Goal: Use online tool/utility: Use online tool/utility

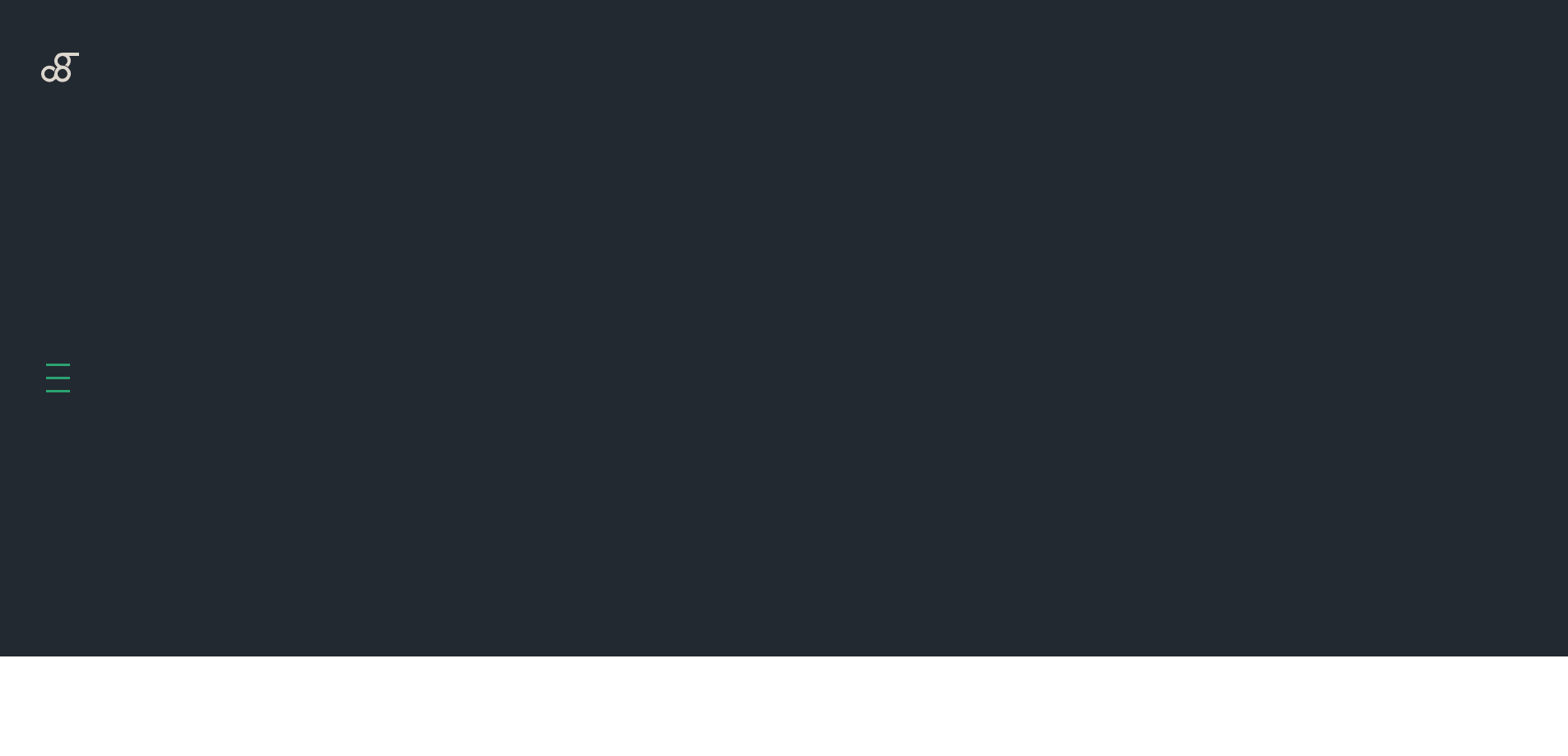
scroll to position [657, 0]
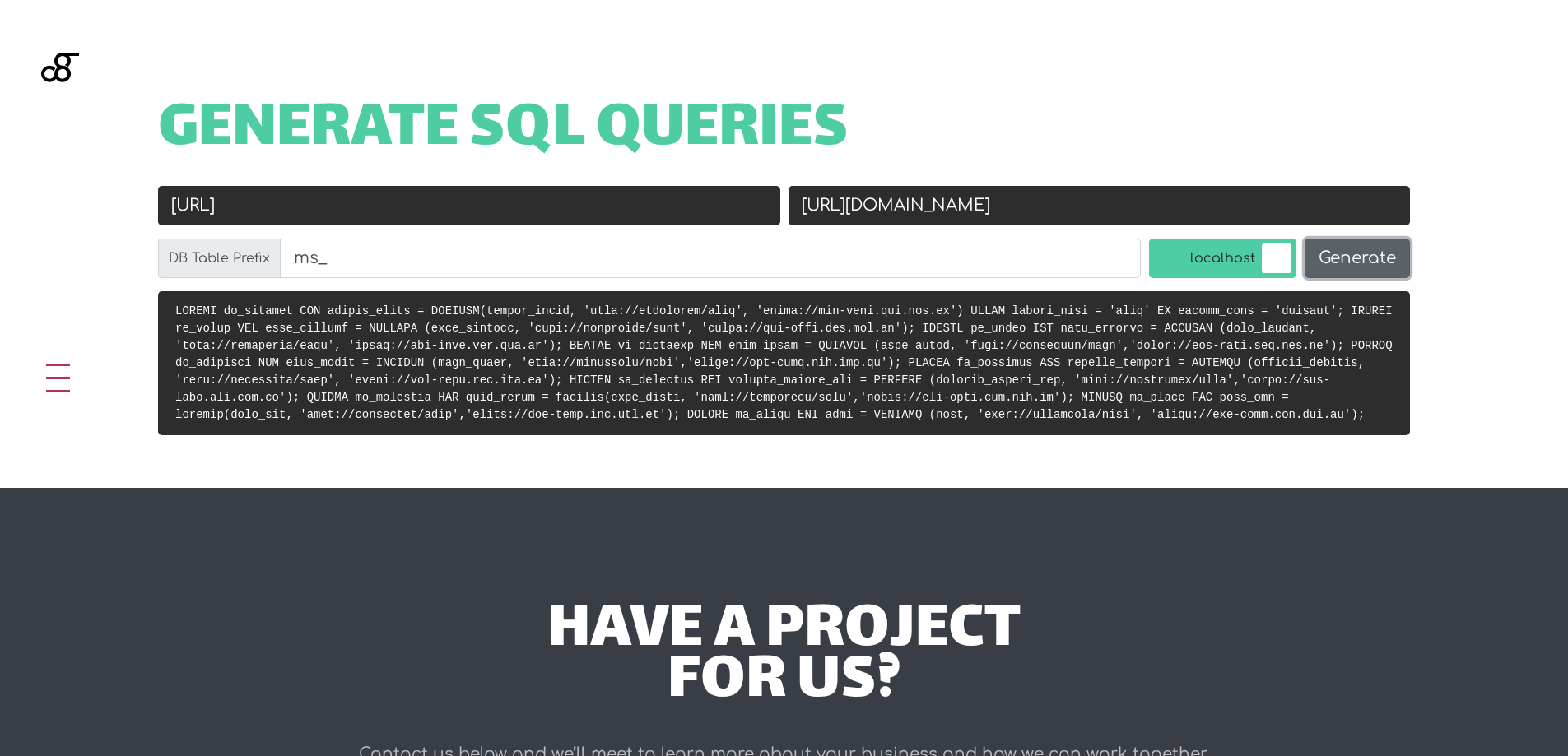
click at [1361, 260] on button "Generate" at bounding box center [1357, 259] width 105 height 39
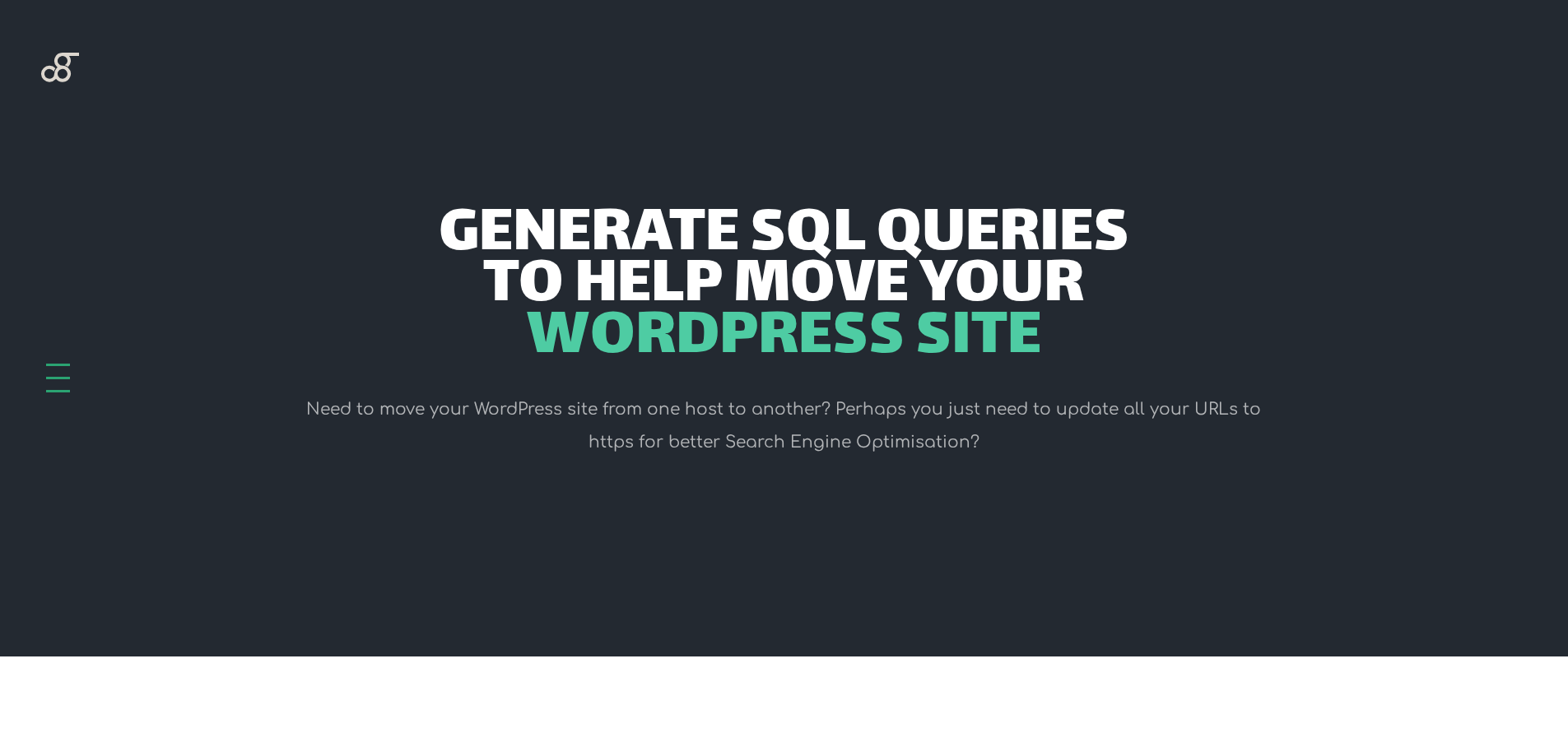
scroll to position [657, 0]
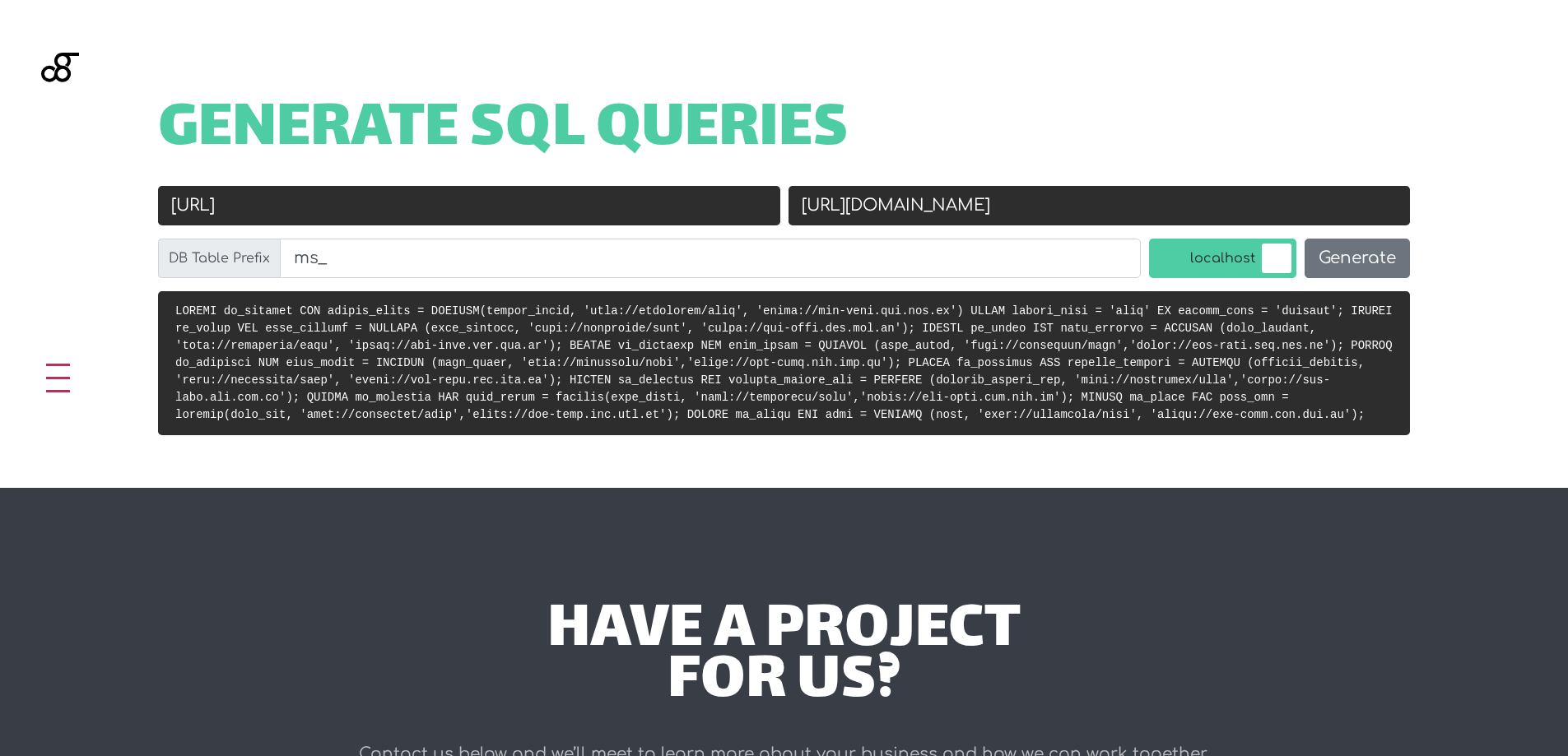
click at [1364, 300] on pre at bounding box center [784, 363] width 1252 height 144
click at [888, 192] on input "[URL][DOMAIN_NAME]" at bounding box center [1100, 205] width 623 height 39
click at [344, 201] on input "[URL]" at bounding box center [469, 205] width 623 height 39
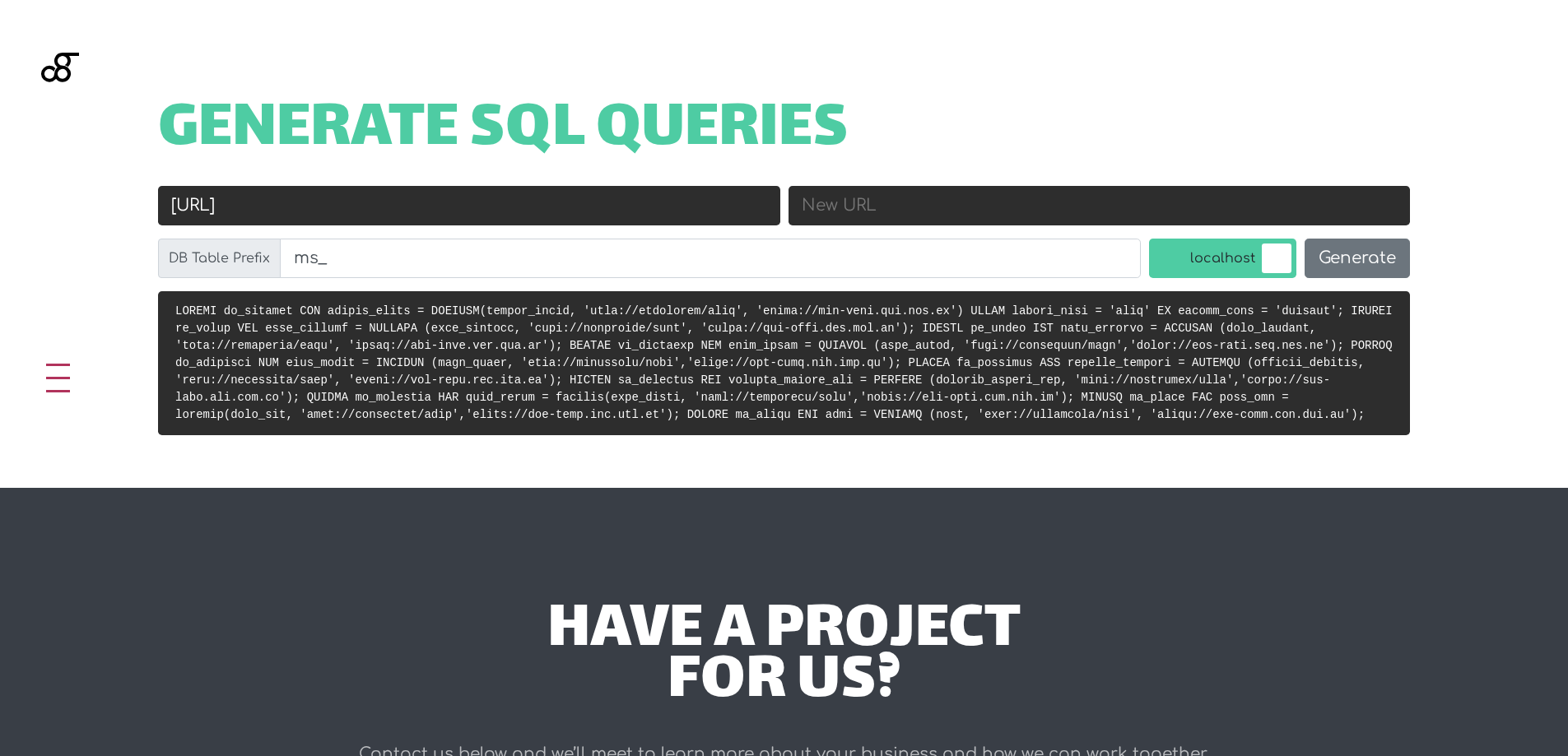
click at [344, 201] on input "[URL]" at bounding box center [469, 205] width 623 height 39
paste input "s://stg-moys.ids.com.lb"
type input "[URL][DOMAIN_NAME]"
click at [1001, 200] on input "New URL" at bounding box center [1100, 205] width 623 height 39
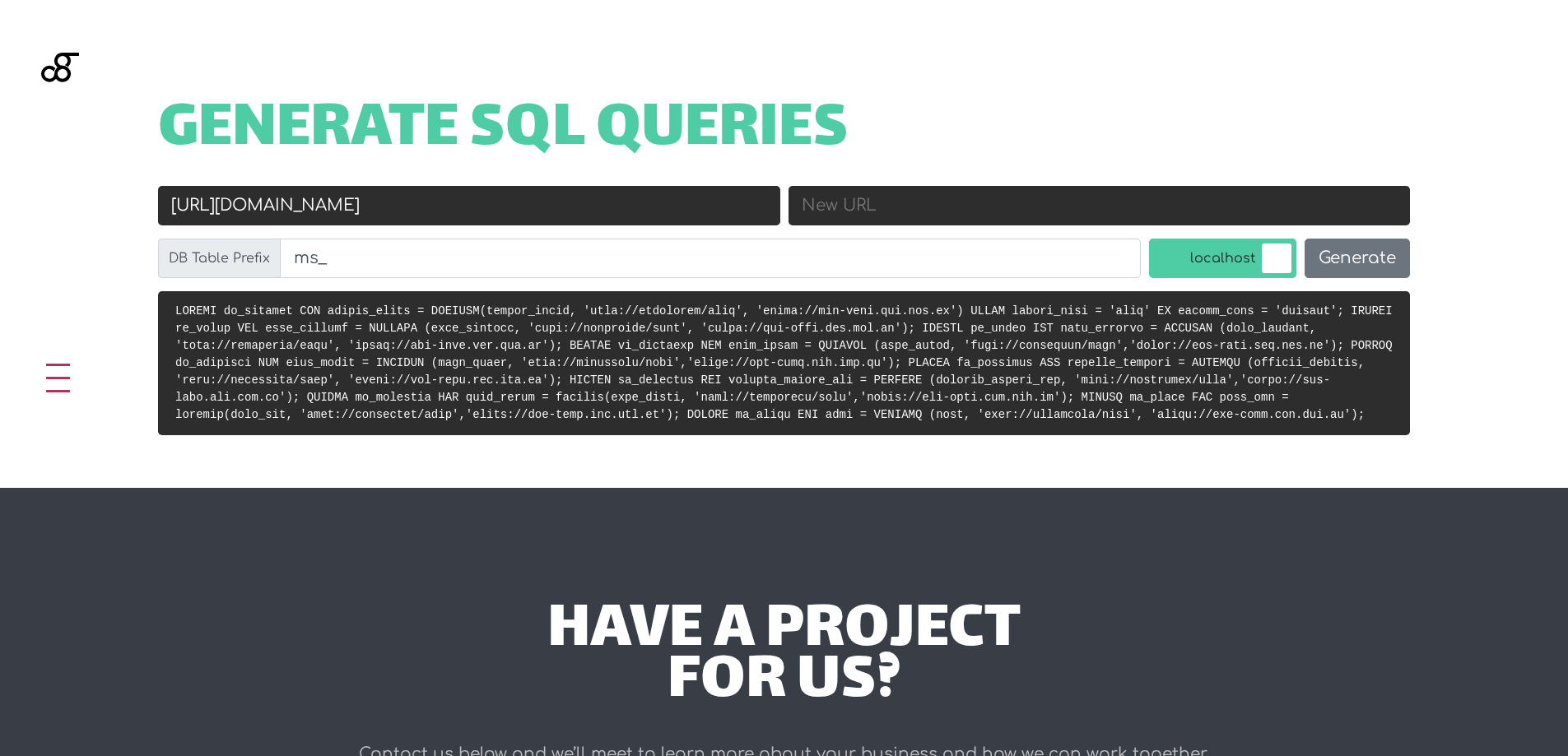
paste input "http://localhost/moys/"
type input "[URL]"
click at [1367, 260] on button "Generate" at bounding box center [1357, 259] width 105 height 39
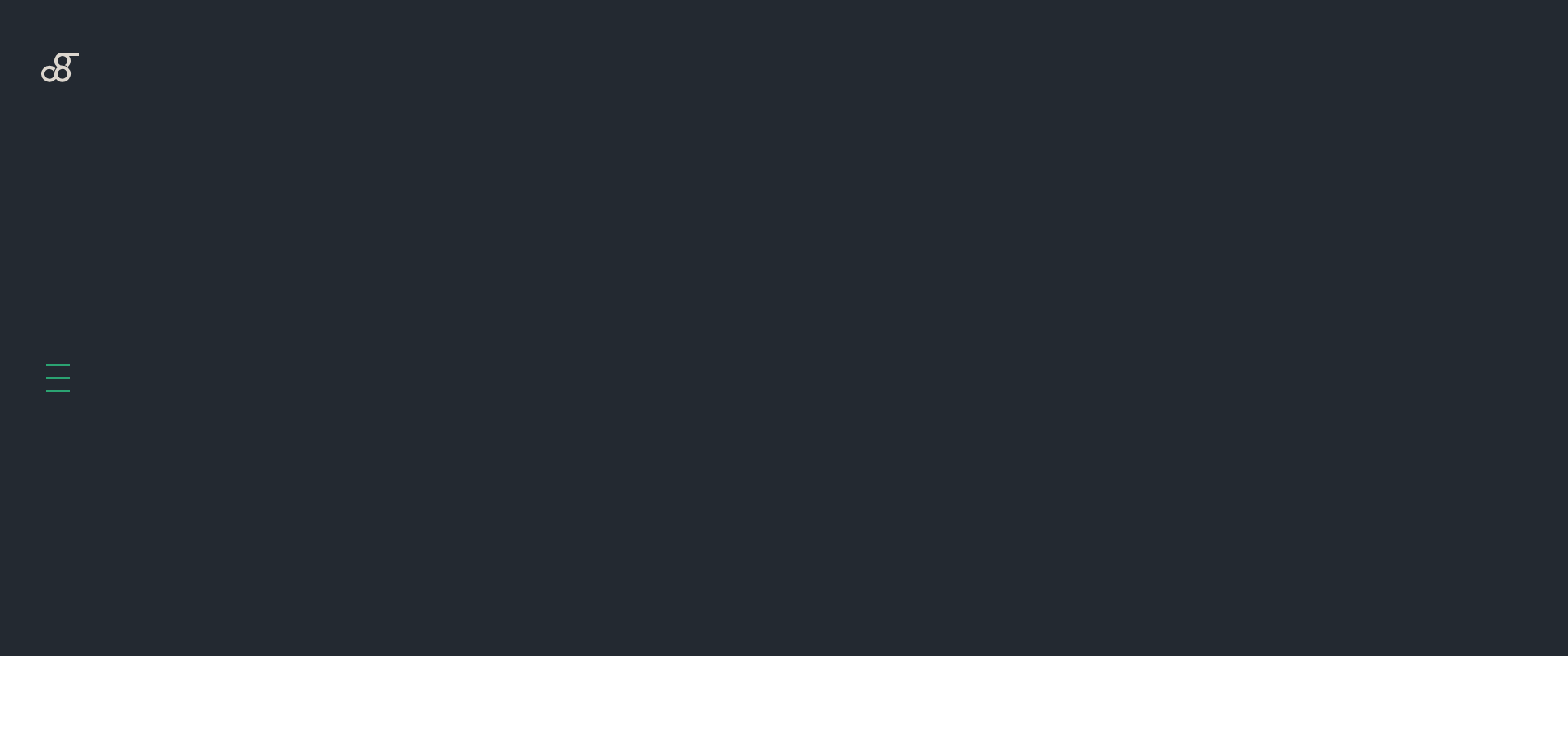
scroll to position [657, 0]
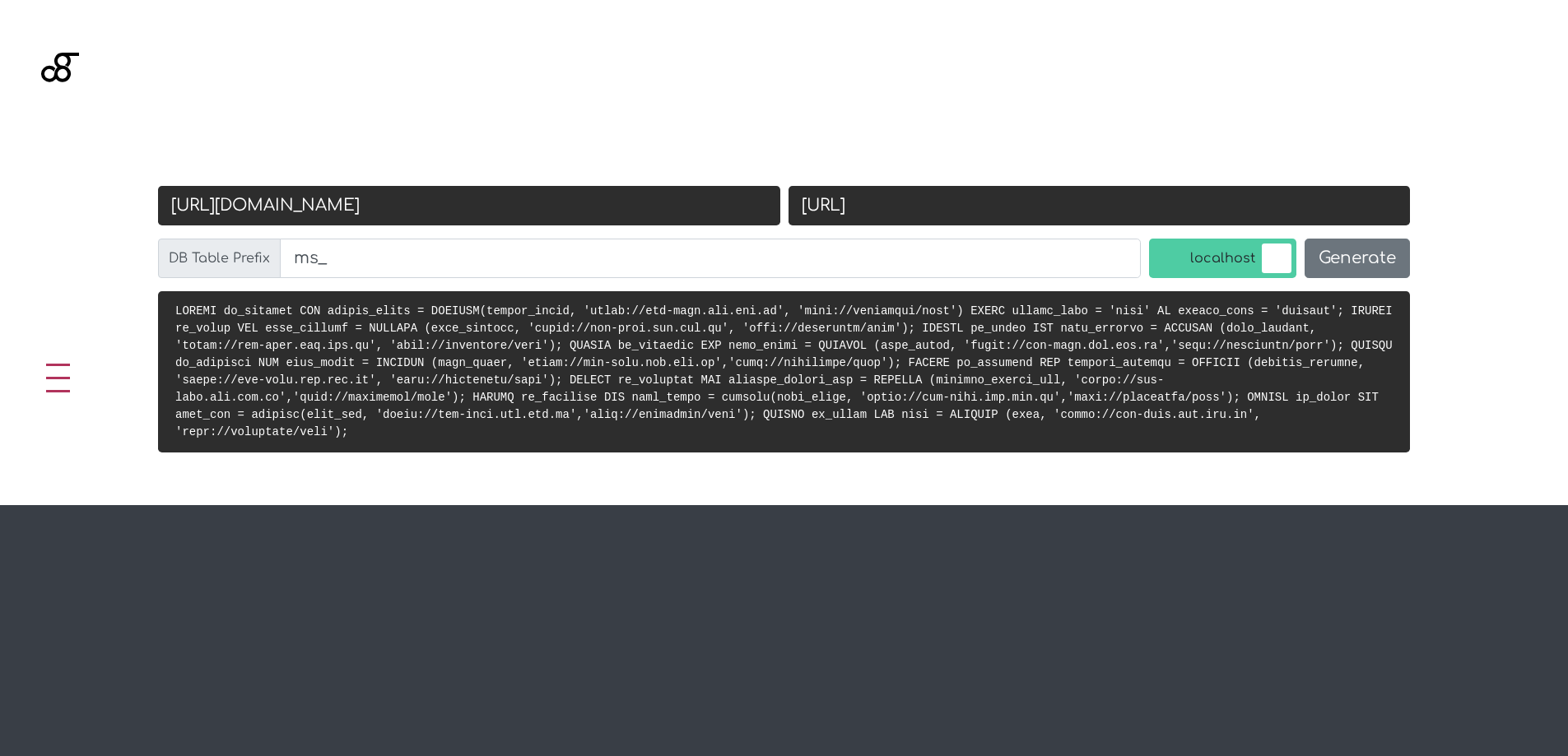
click at [1353, 305] on code at bounding box center [784, 372] width 1218 height 134
